Goal: Check status

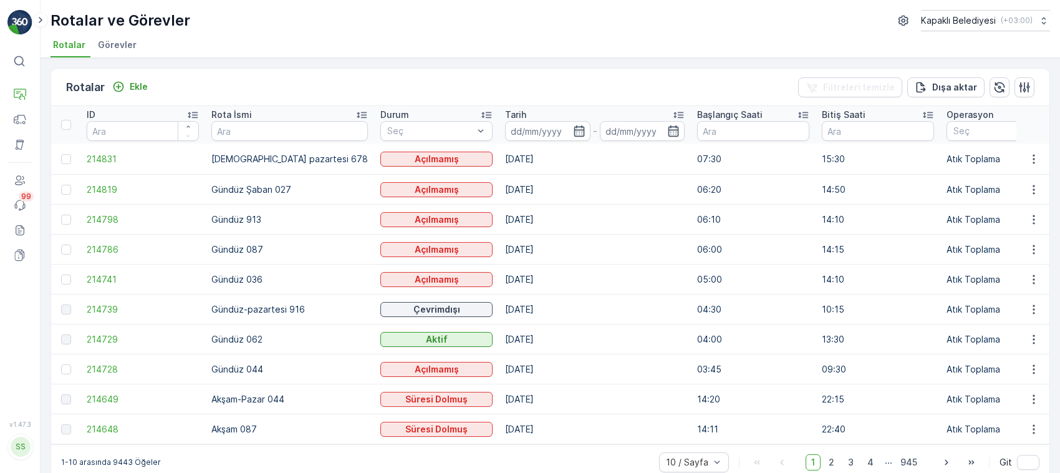
scroll to position [22, 0]
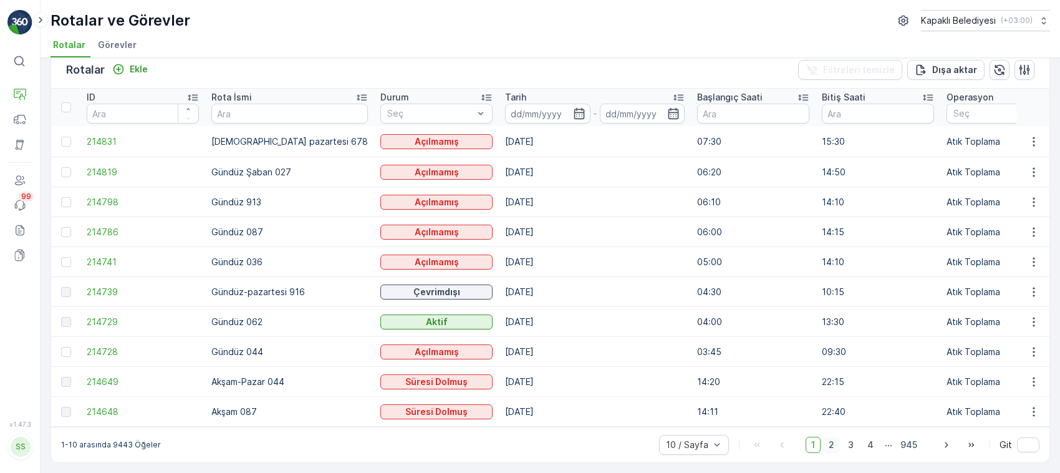
click at [827, 441] on span "2" at bounding box center [831, 444] width 17 height 16
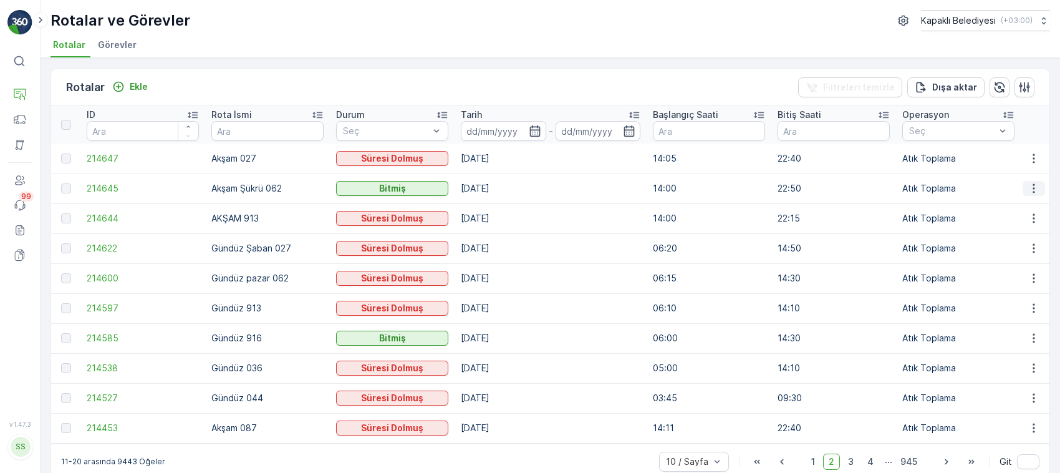
click at [1027, 186] on icon "button" at bounding box center [1033, 188] width 12 height 12
click at [986, 225] on span "Rota Takibini Görüntüle" at bounding box center [1004, 224] width 98 height 12
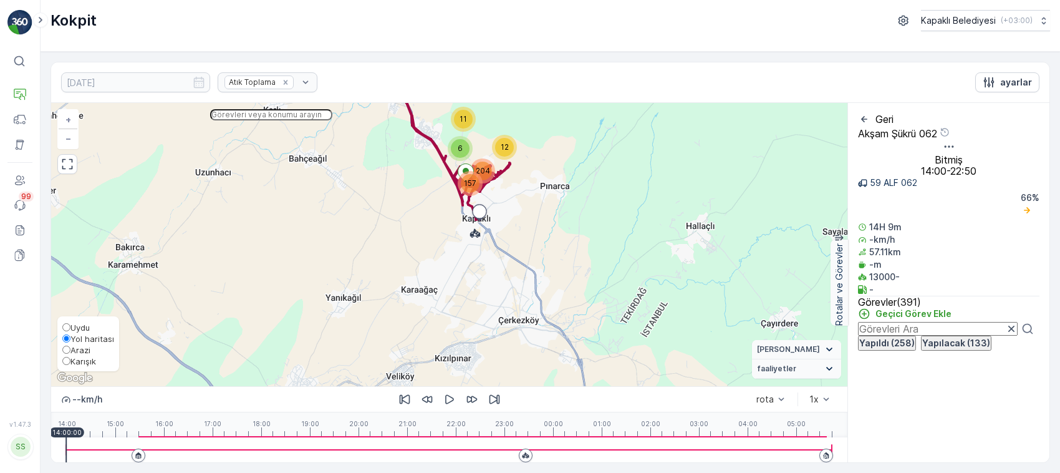
click at [60, 357] on div "Uydu Yol haritası [PERSON_NAME]" at bounding box center [88, 343] width 62 height 55
click at [65, 357] on input "Karışık" at bounding box center [66, 361] width 8 height 8
radio input "true"
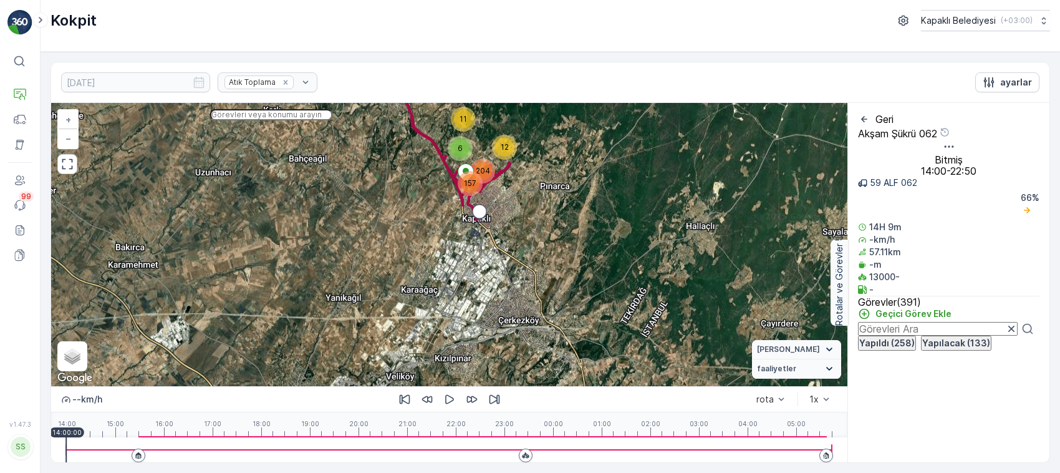
click at [141, 438] on div at bounding box center [449, 449] width 766 height 25
click at [69, 170] on icon "button" at bounding box center [67, 164] width 12 height 12
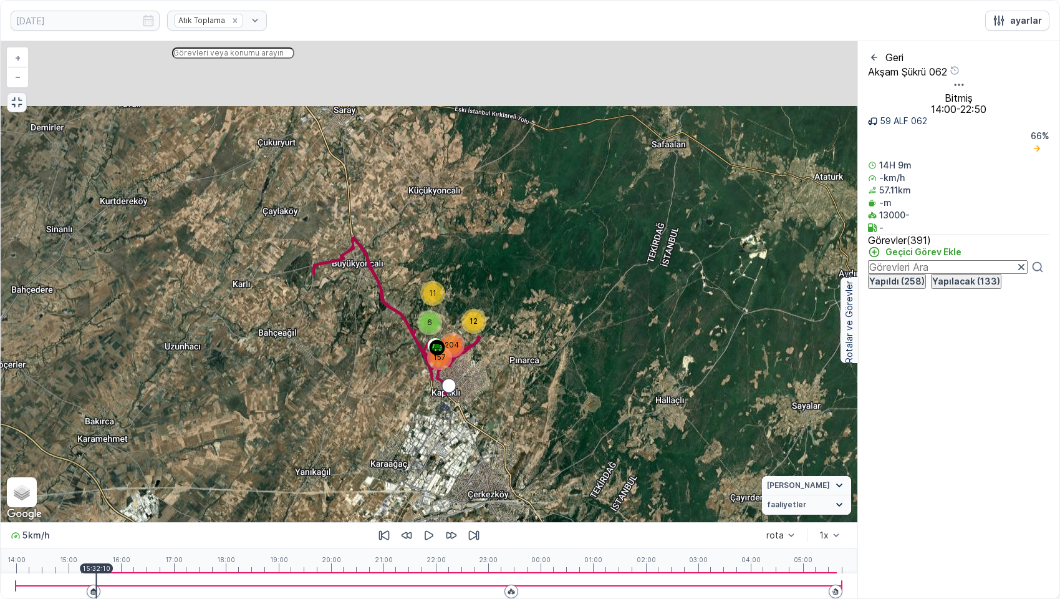
drag, startPoint x: 409, startPoint y: 181, endPoint x: 399, endPoint y: 319, distance: 137.5
click at [399, 319] on div "11 6 12 157 204 + − Uydu Yol haritası Arazi Karışık Leaflet Klavye kısayolları …" at bounding box center [429, 281] width 857 height 481
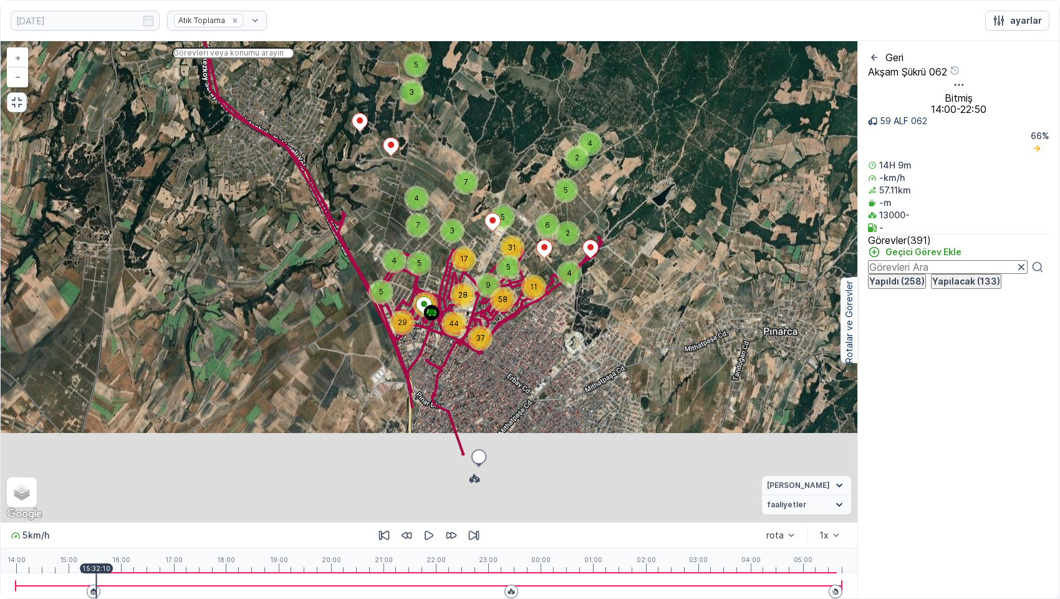
drag, startPoint x: 351, startPoint y: 411, endPoint x: 382, endPoint y: 344, distance: 73.9
click at [382, 344] on div "3 5 3 4 4 2 5 4 7 7 5 3 4 11 5 2 6 31 5 17 28 9 58 5 42 29 37 44 + − Uydu Yol h…" at bounding box center [429, 281] width 857 height 481
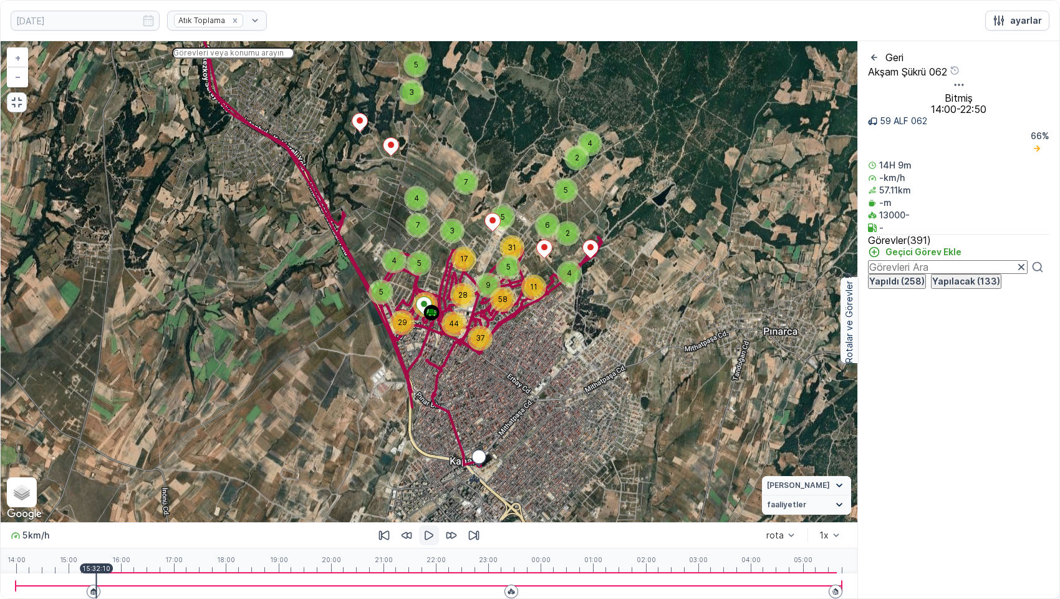
click at [428, 472] on icon "button" at bounding box center [429, 535] width 12 height 12
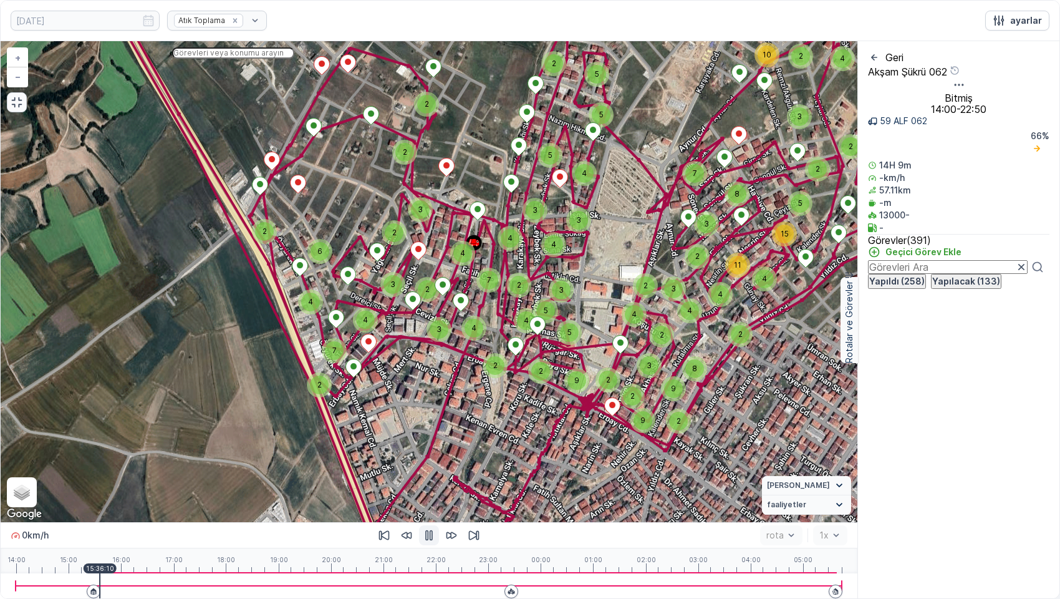
drag, startPoint x: 538, startPoint y: 289, endPoint x: 478, endPoint y: 307, distance: 62.7
click at [478, 307] on div "2 2 2 2 2 2 2 2 2 2 2 2 2 2 3 2 2 2 2 4 3 4 10 3 3 2 2 5 5 5 4 2 4 3 3 3 7 2 2 …" at bounding box center [429, 281] width 857 height 481
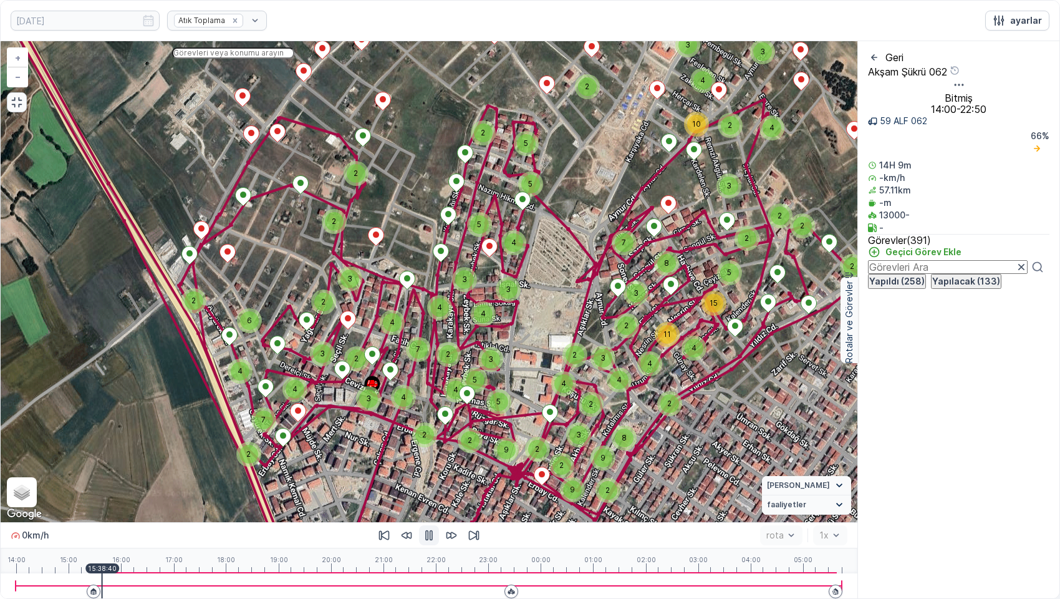
click at [107, 472] on div at bounding box center [429, 585] width 827 height 25
click at [117, 472] on div at bounding box center [429, 585] width 827 height 25
click at [123, 472] on div at bounding box center [429, 585] width 827 height 25
click at [129, 472] on div at bounding box center [429, 585] width 827 height 25
click at [132, 472] on div at bounding box center [429, 585] width 827 height 25
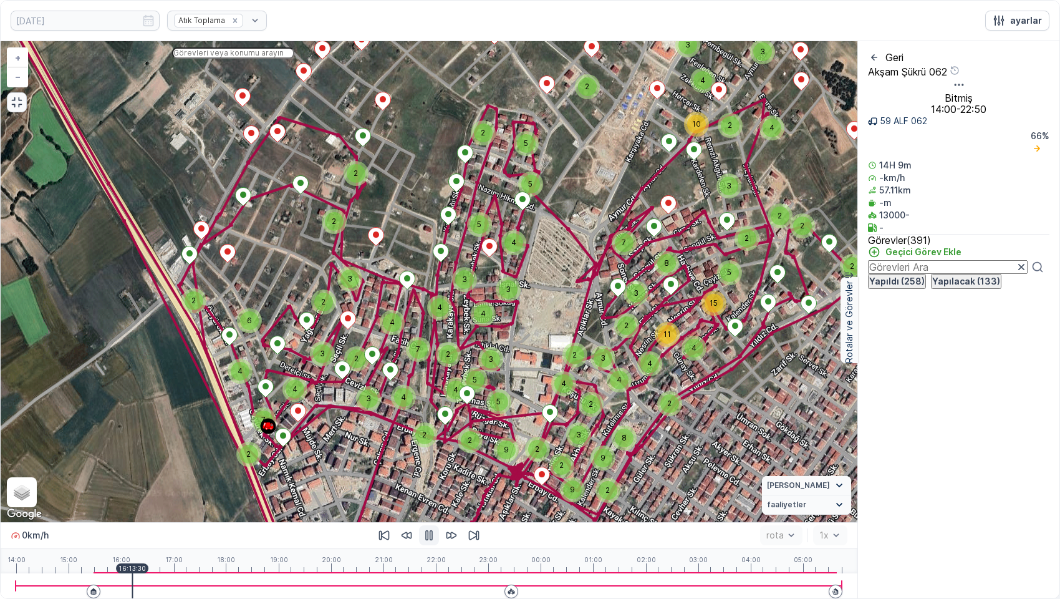
click at [138, 472] on div at bounding box center [429, 585] width 827 height 25
click at [145, 472] on div at bounding box center [429, 585] width 827 height 25
click at [425, 472] on icon "button" at bounding box center [428, 535] width 7 height 11
